Goal: Obtain resource: Download file/media

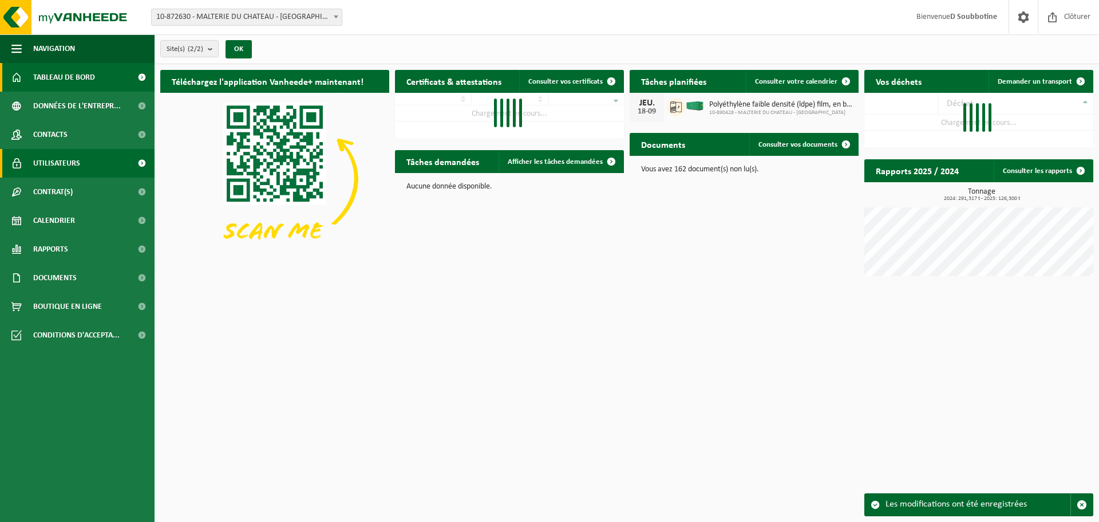
click at [62, 169] on span "Utilisateurs" at bounding box center [56, 163] width 47 height 29
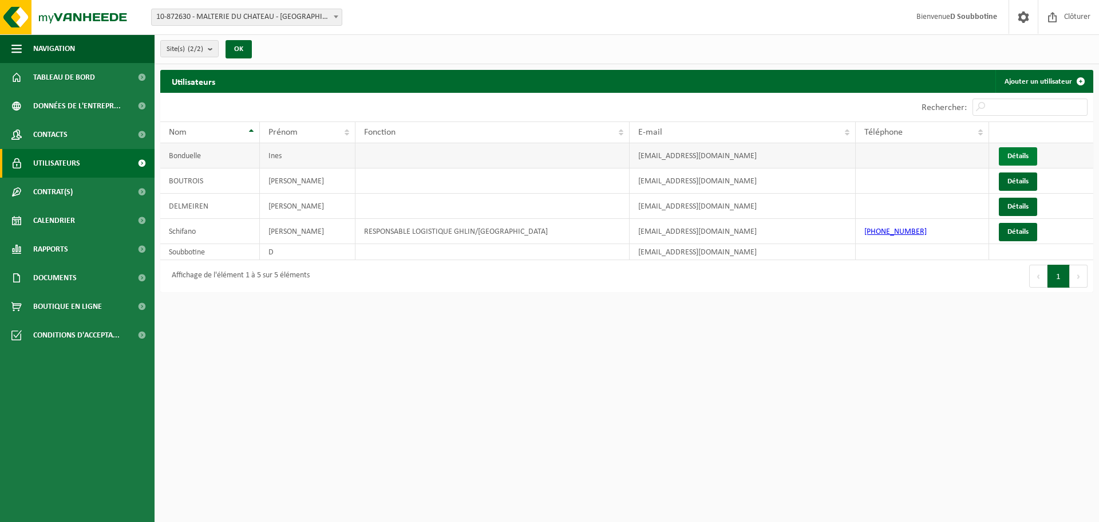
click at [1022, 156] on link "Détails" at bounding box center [1018, 156] width 38 height 18
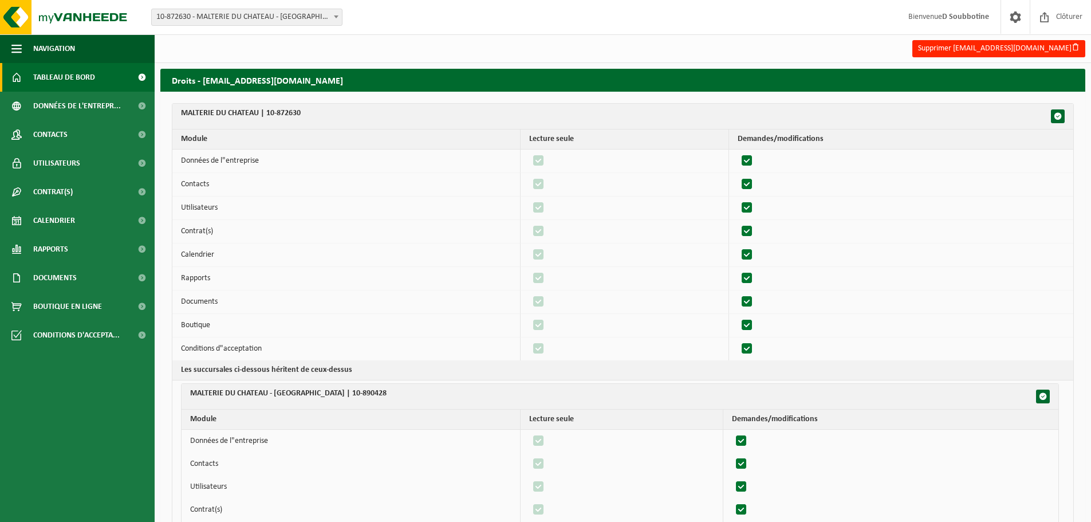
click at [84, 69] on span "Tableau de bord" at bounding box center [64, 77] width 62 height 29
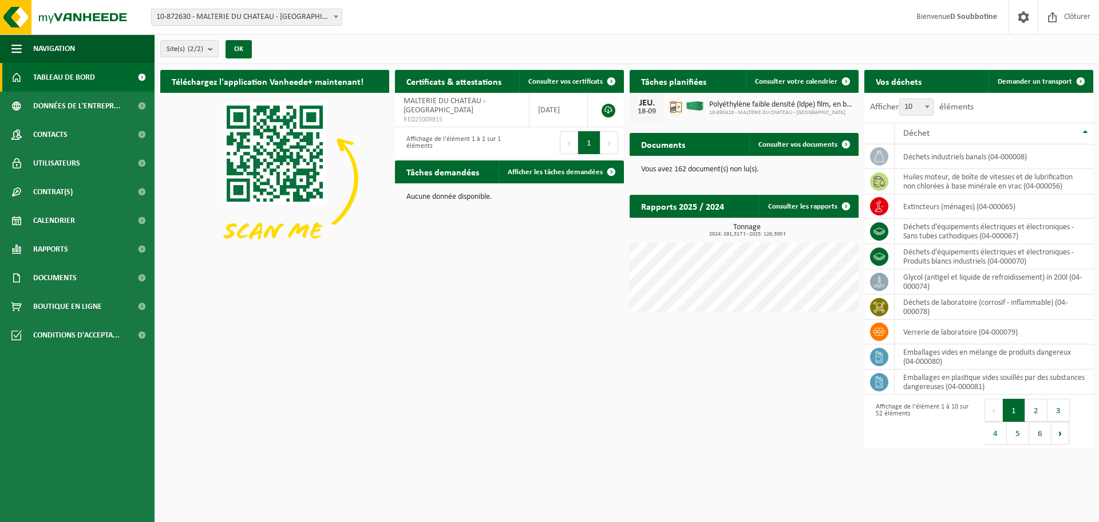
click at [323, 9] on span "10-872630 - MALTERIE DU CHATEAU - [GEOGRAPHIC_DATA]" at bounding box center [247, 17] width 190 height 16
select select "114400"
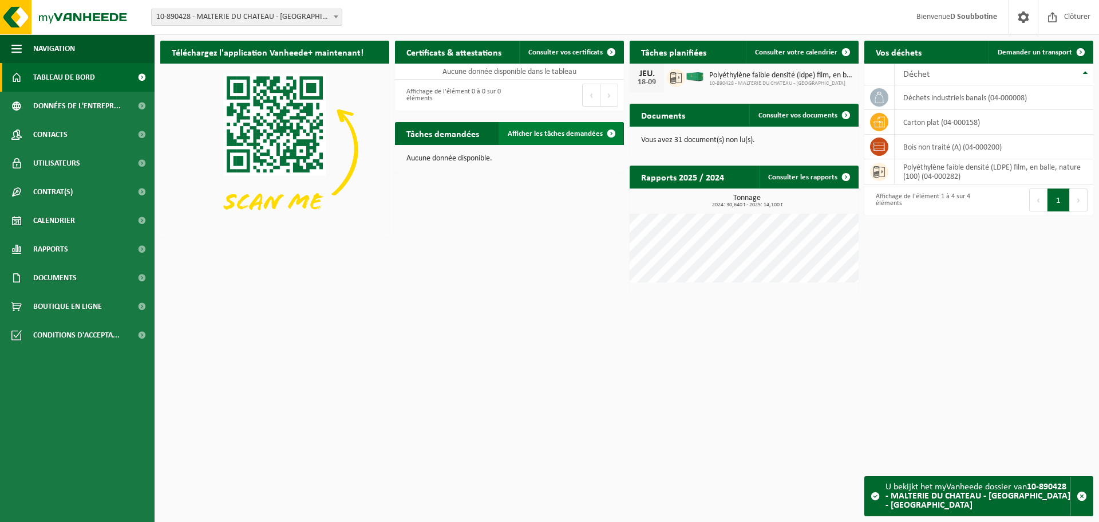
click at [558, 137] on span "Afficher les tâches demandées" at bounding box center [555, 133] width 95 height 7
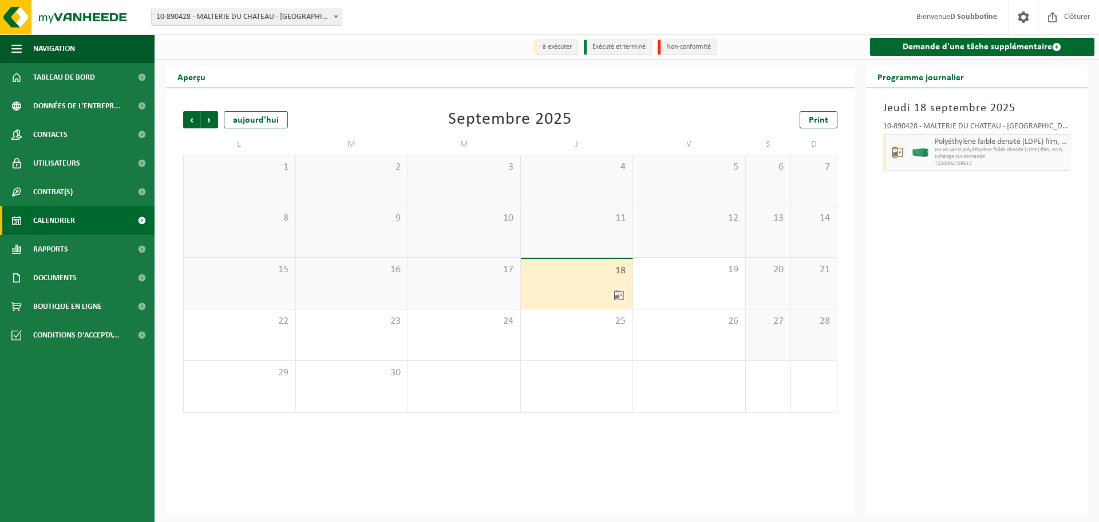
click at [332, 18] on span at bounding box center [335, 16] width 11 height 15
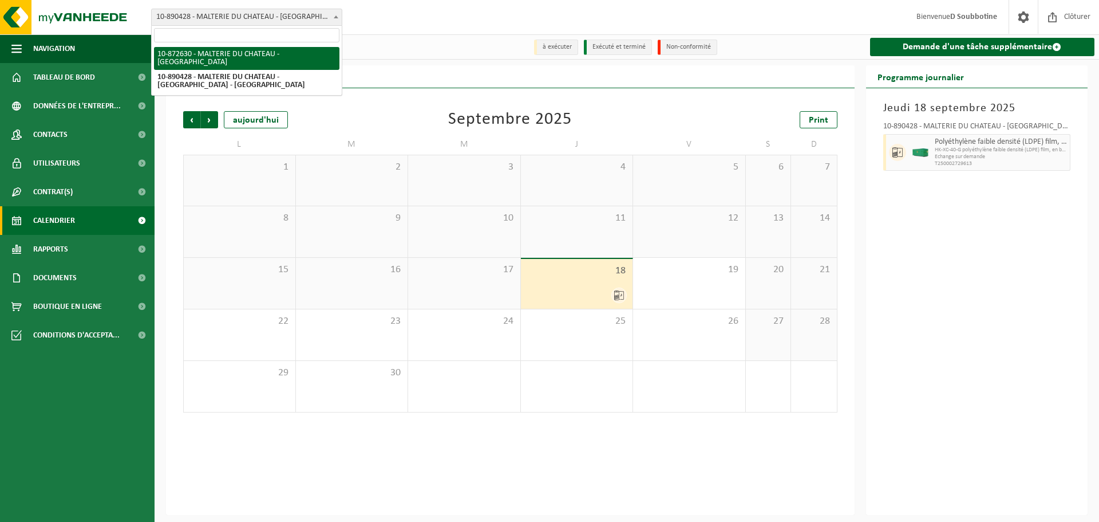
select select "107508"
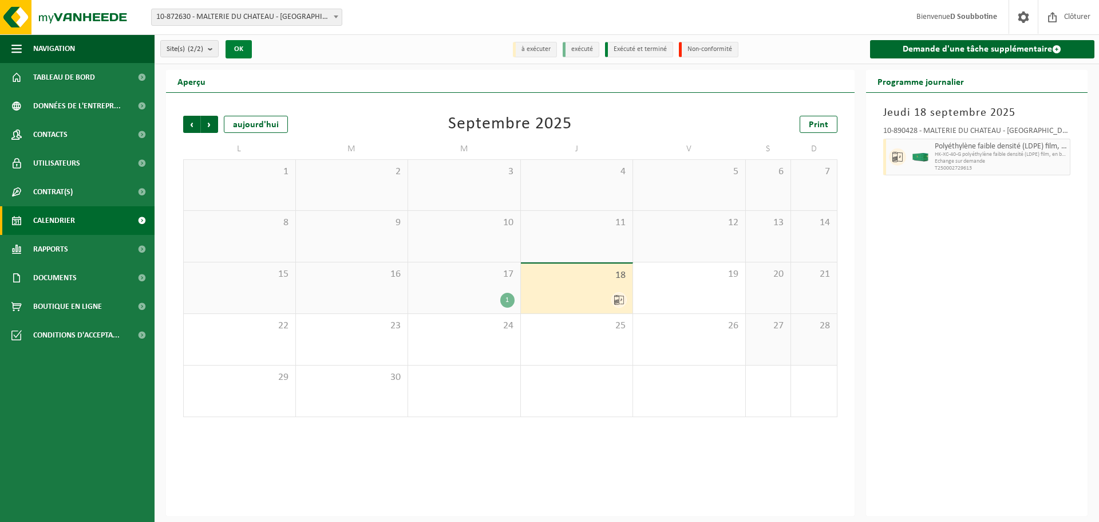
click at [234, 45] on button "OK" at bounding box center [239, 49] width 26 height 18
click at [94, 82] on span "Tableau de bord" at bounding box center [64, 77] width 62 height 29
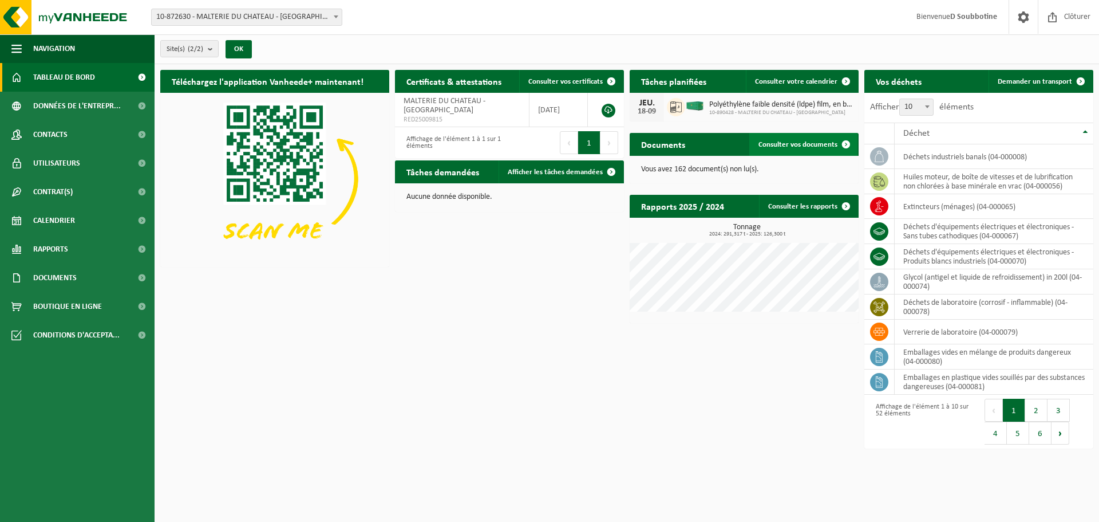
click at [754, 140] on link "Consulter vos documents" at bounding box center [804, 144] width 108 height 23
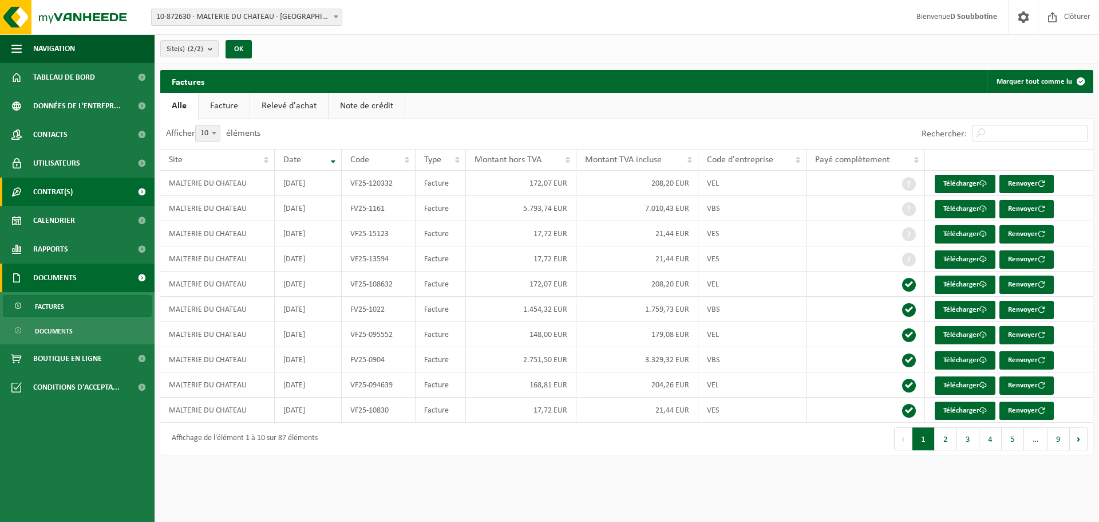
click at [47, 196] on span "Contrat(s)" at bounding box center [53, 192] width 40 height 29
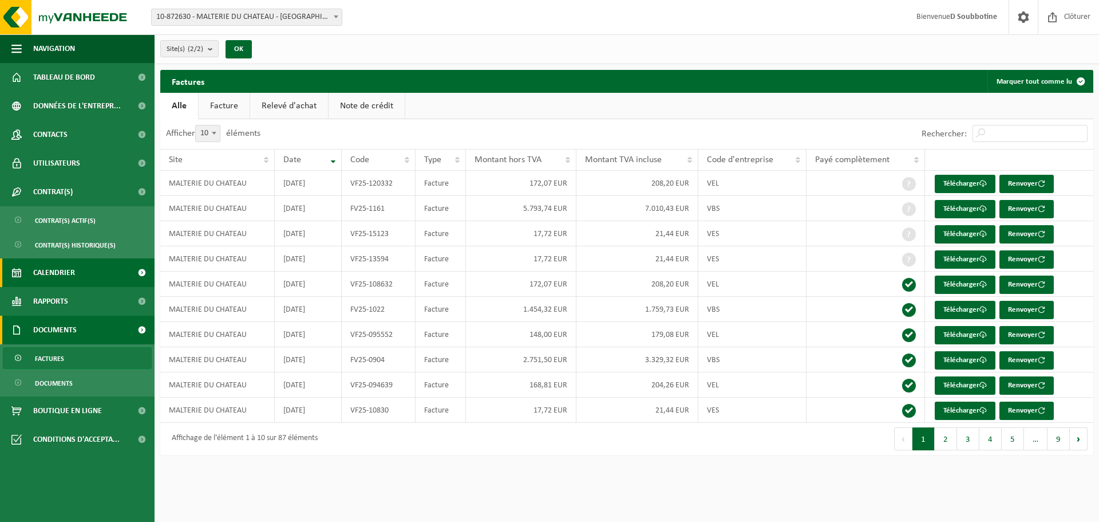
click at [68, 283] on span "Calendrier" at bounding box center [54, 272] width 42 height 29
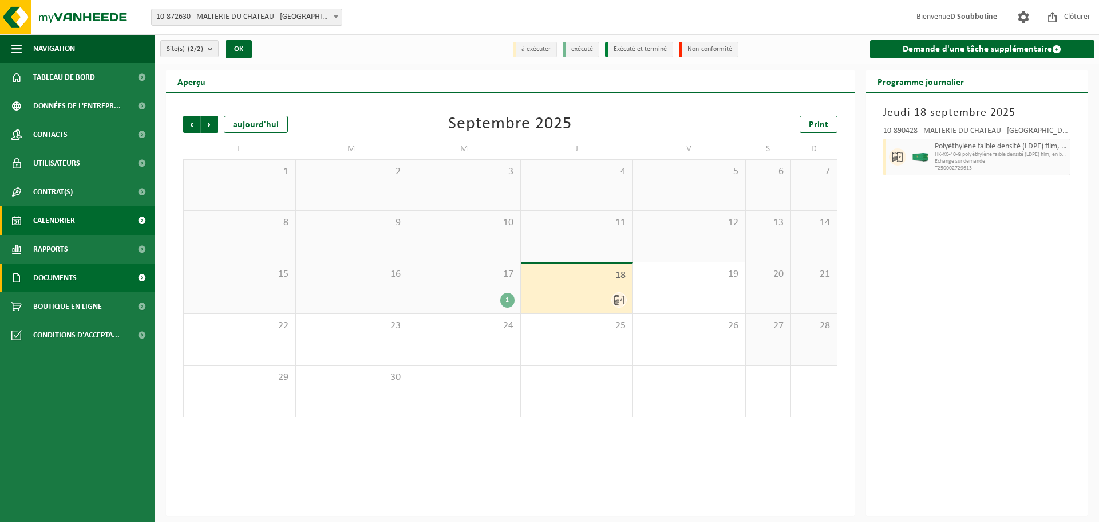
click at [84, 274] on link "Documents" at bounding box center [77, 277] width 155 height 29
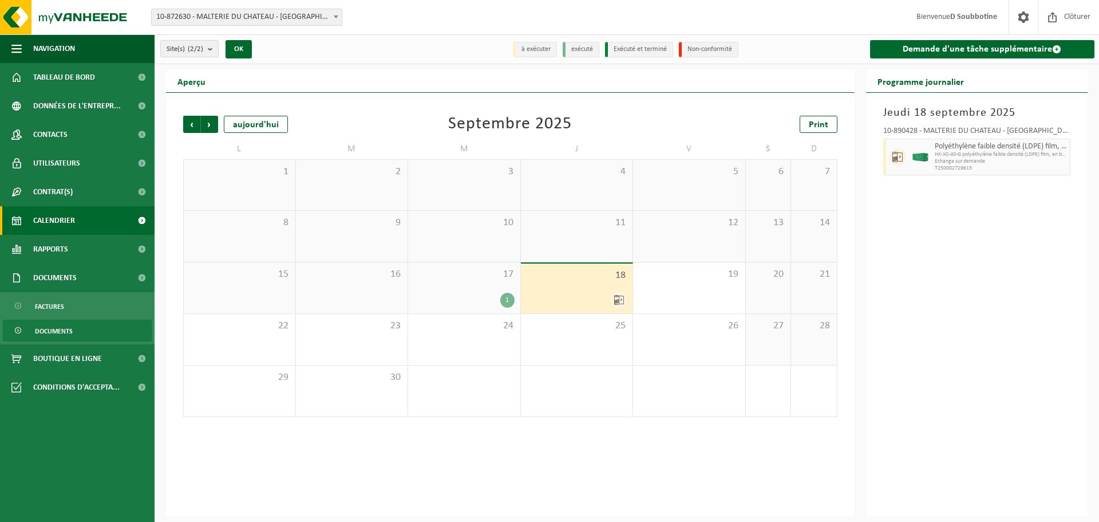
click at [59, 335] on span "Documents" at bounding box center [54, 331] width 38 height 22
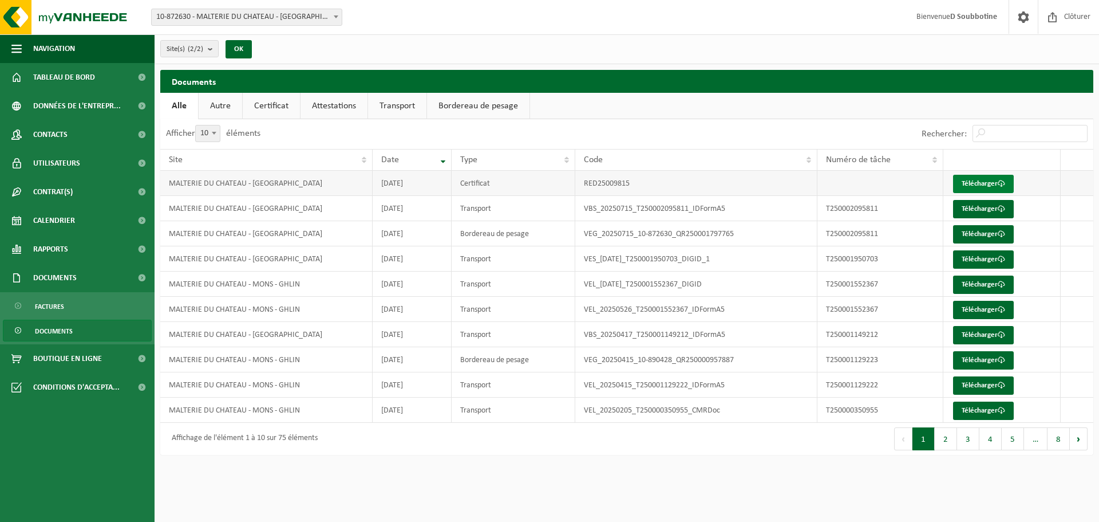
click at [994, 185] on link "Télécharger" at bounding box center [983, 184] width 61 height 18
click at [218, 102] on link "Autre" at bounding box center [221, 106] width 44 height 26
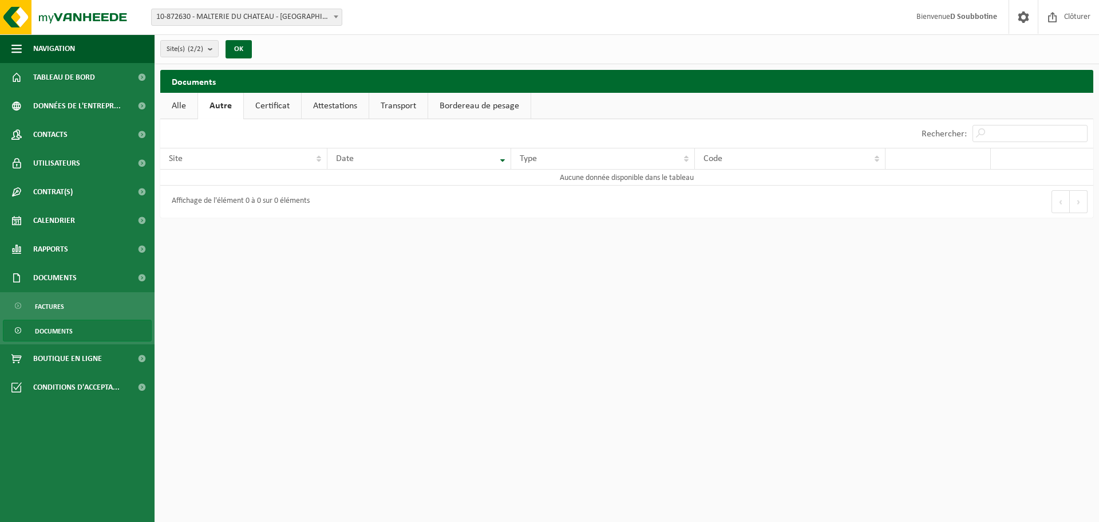
click at [272, 104] on link "Certificat" at bounding box center [272, 106] width 57 height 26
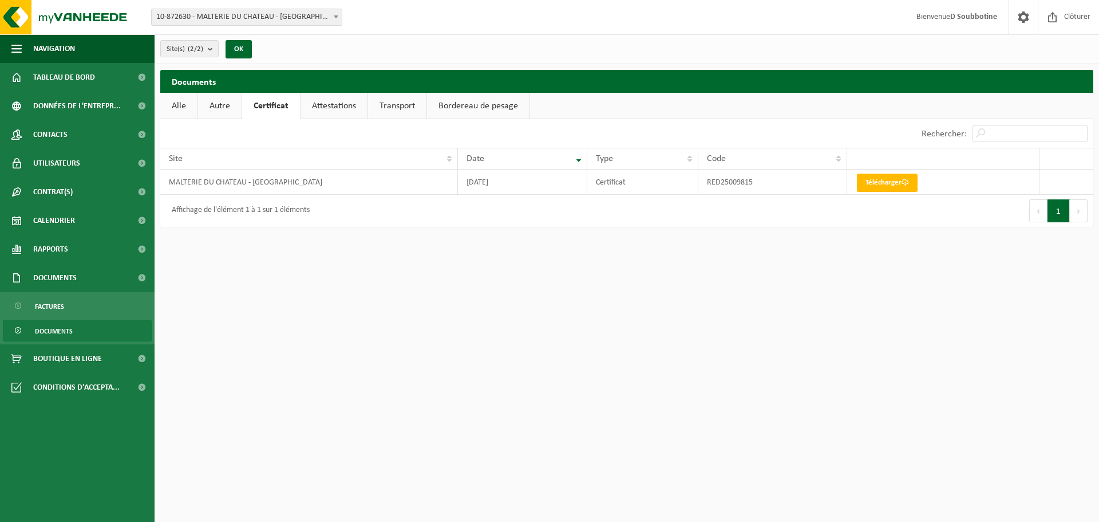
click at [331, 96] on link "Attestations" at bounding box center [334, 106] width 67 height 26
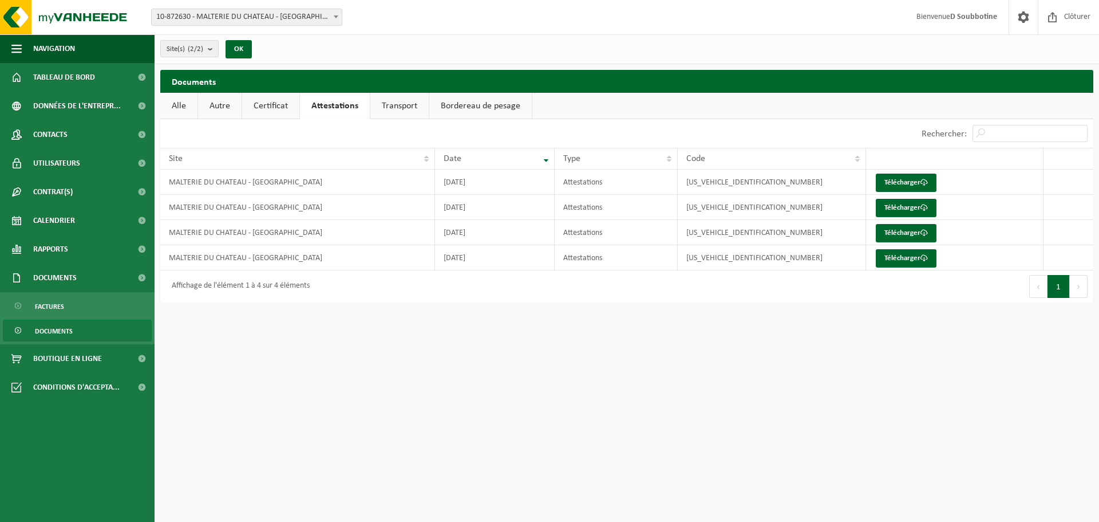
click at [398, 96] on link "Transport" at bounding box center [399, 106] width 58 height 26
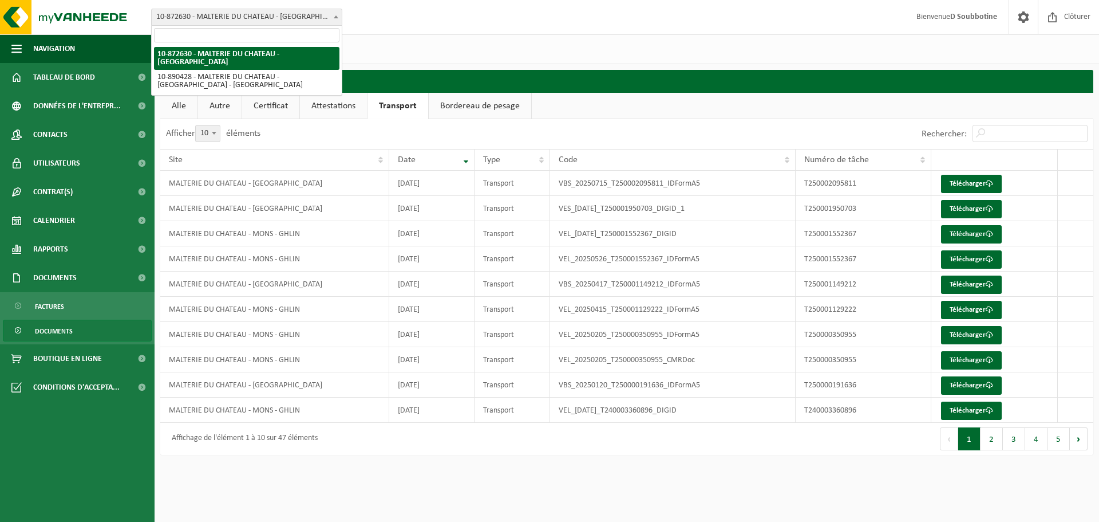
click at [239, 11] on span "10-872630 - MALTERIE DU CHATEAU - [GEOGRAPHIC_DATA]" at bounding box center [247, 17] width 190 height 16
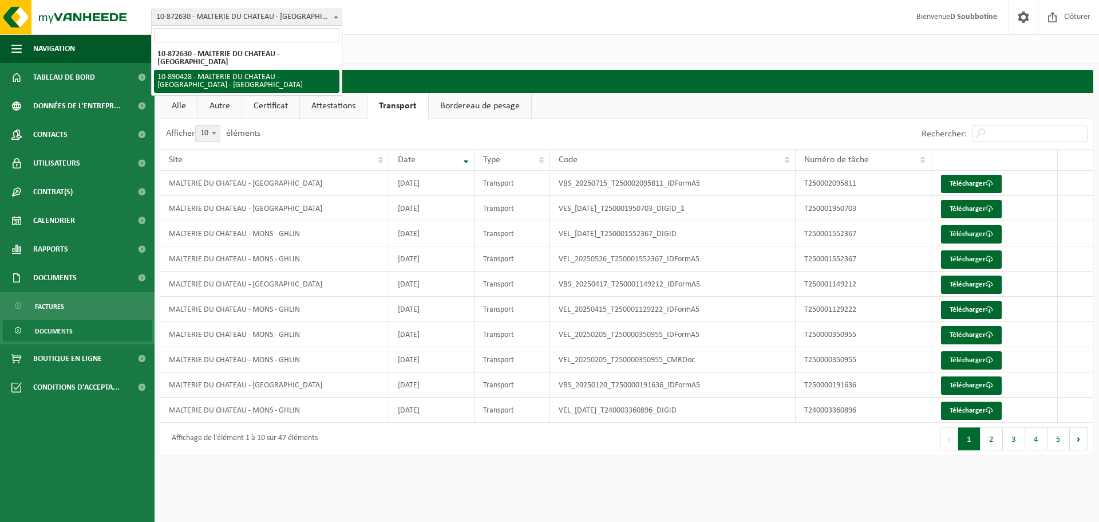
select select "114400"
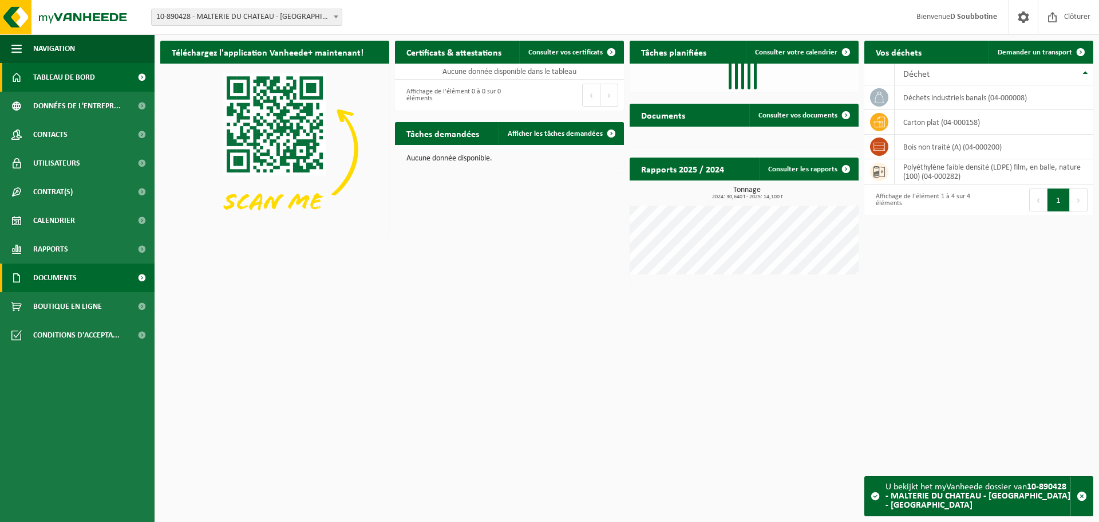
click at [64, 274] on span "Documents" at bounding box center [55, 277] width 44 height 29
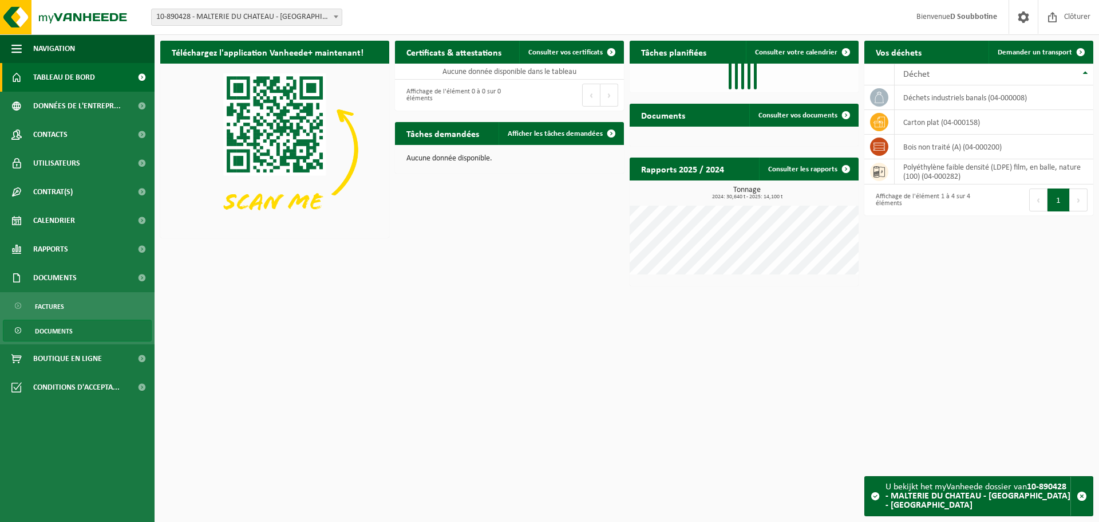
click at [54, 327] on span "Documents" at bounding box center [54, 331] width 38 height 22
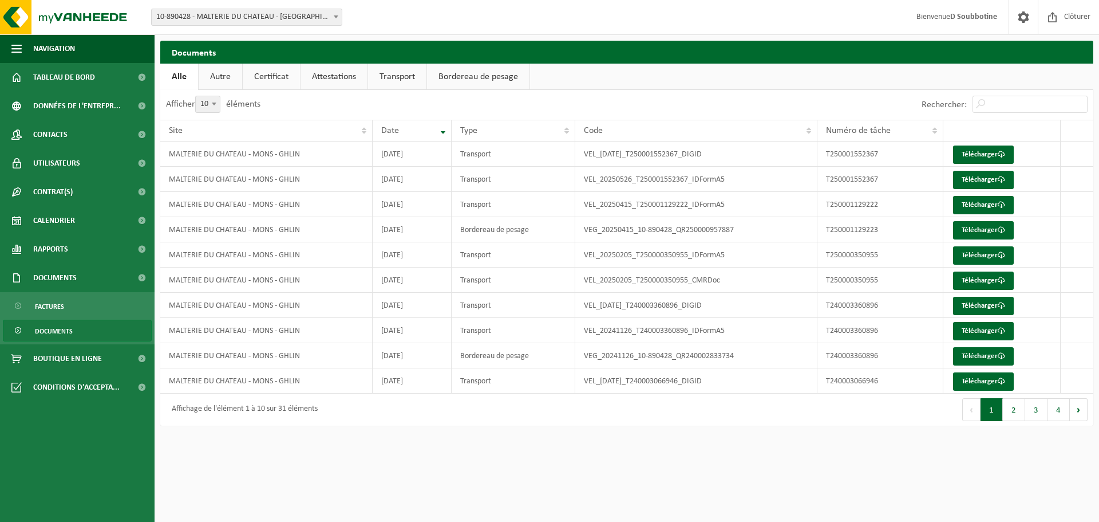
click at [259, 69] on link "Certificat" at bounding box center [271, 77] width 57 height 26
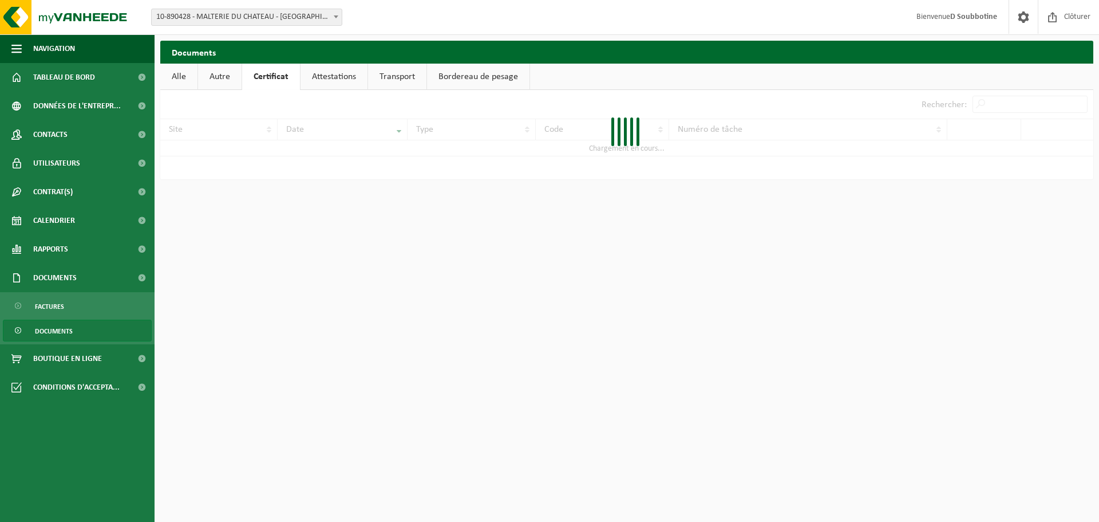
click at [1007, 158] on div at bounding box center [626, 134] width 933 height 89
click at [64, 78] on span "Tableau de bord" at bounding box center [64, 77] width 62 height 29
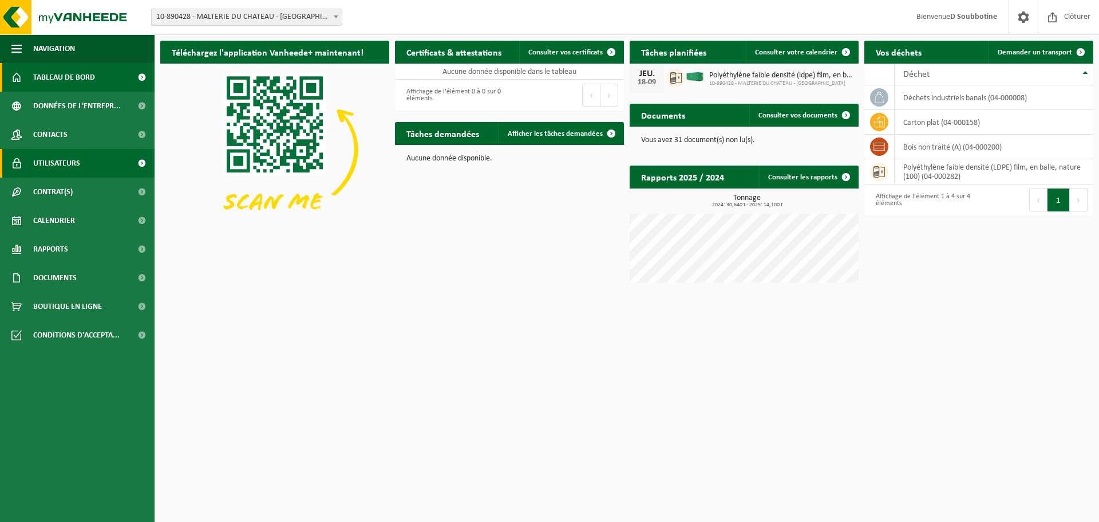
click at [69, 167] on span "Utilisateurs" at bounding box center [56, 163] width 47 height 29
